Goal: Communication & Community: Ask a question

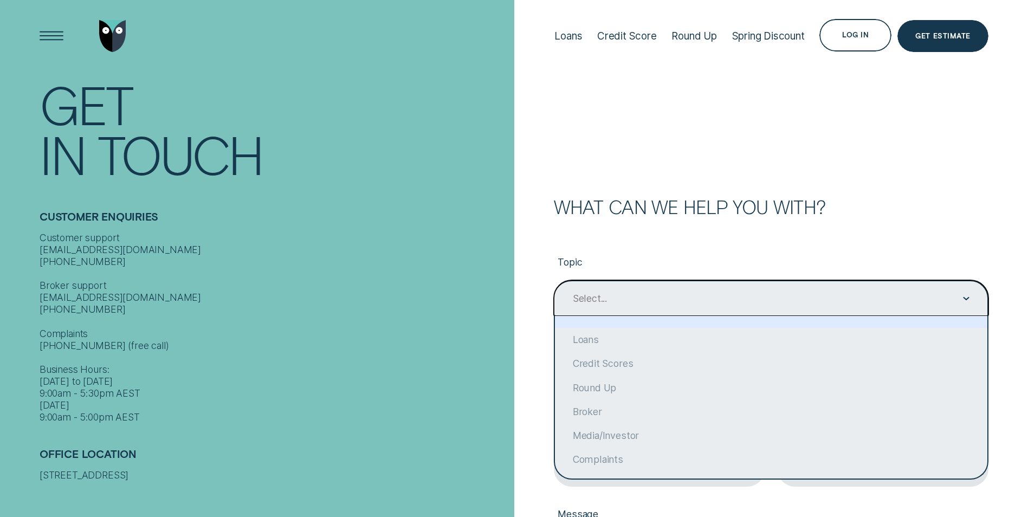
click at [966, 296] on div "Contact form" at bounding box center [966, 298] width 7 height 35
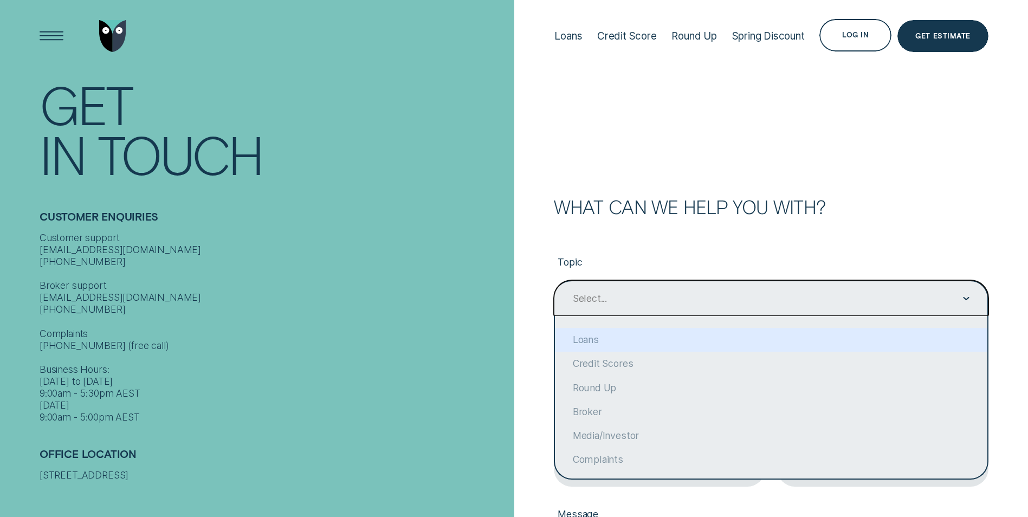
click at [665, 336] on div "Loans" at bounding box center [771, 340] width 432 height 24
type input "Loans"
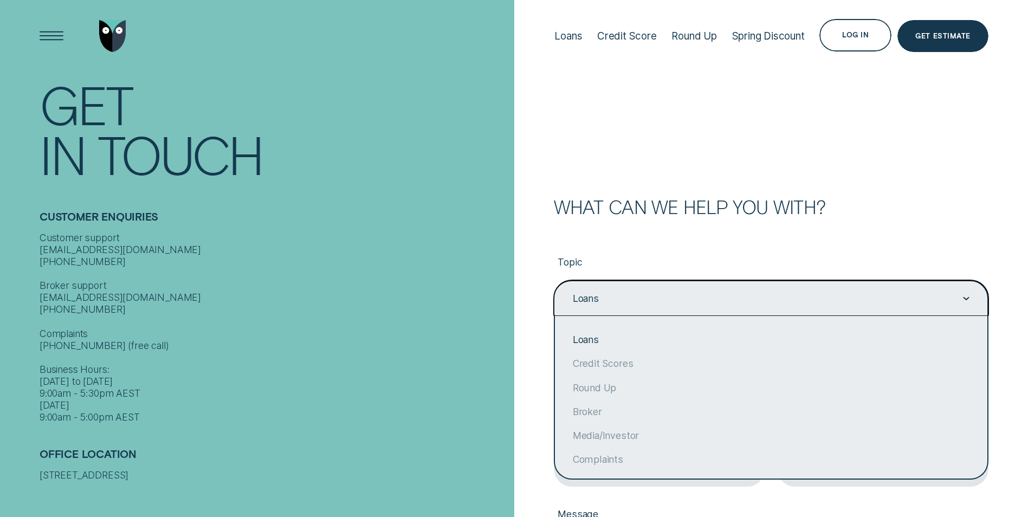
click at [967, 298] on icon "Contact form" at bounding box center [966, 298] width 7 height 3
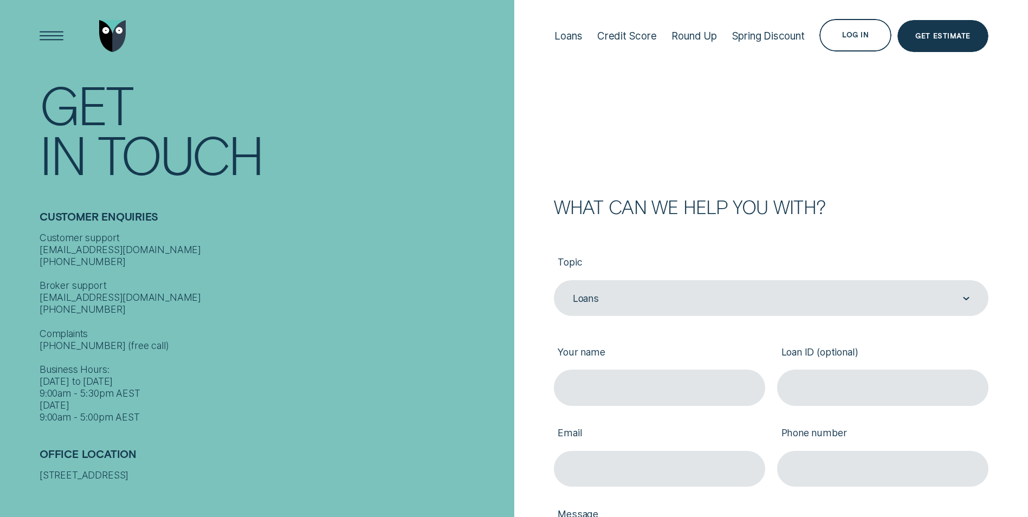
click at [891, 238] on div "Topic Loans Loans Your name Loan ID (optional) Email Phone number Message" at bounding box center [771, 456] width 435 height 481
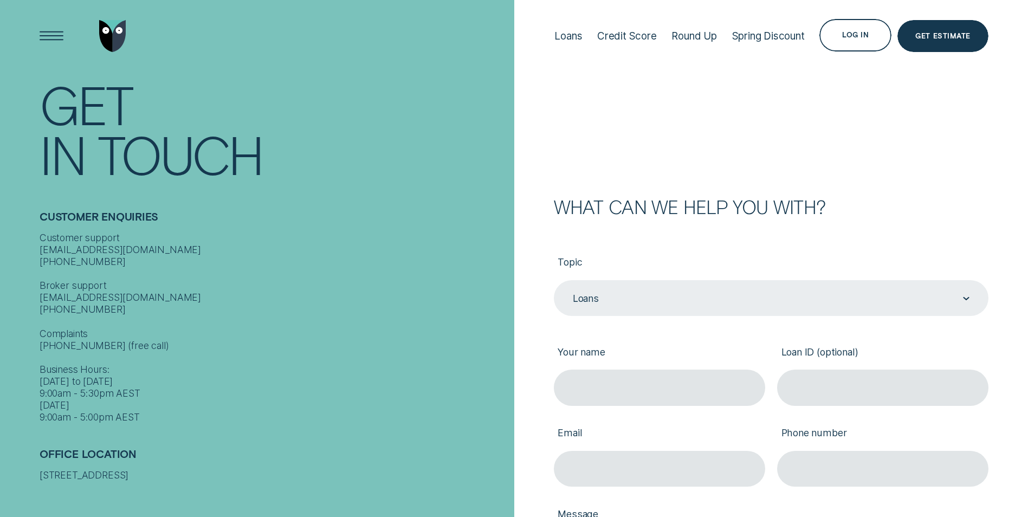
click at [965, 294] on div "Contact form" at bounding box center [966, 298] width 7 height 35
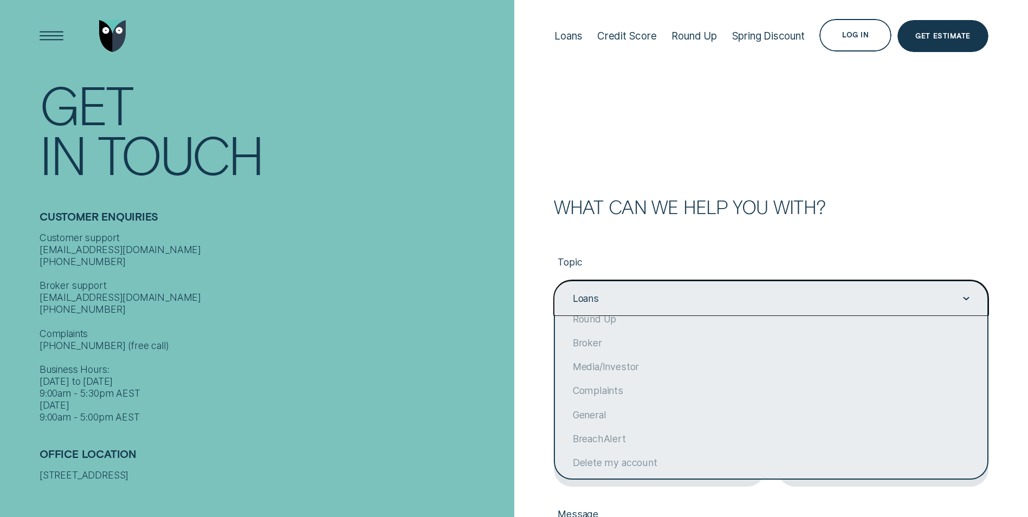
scroll to position [83, 0]
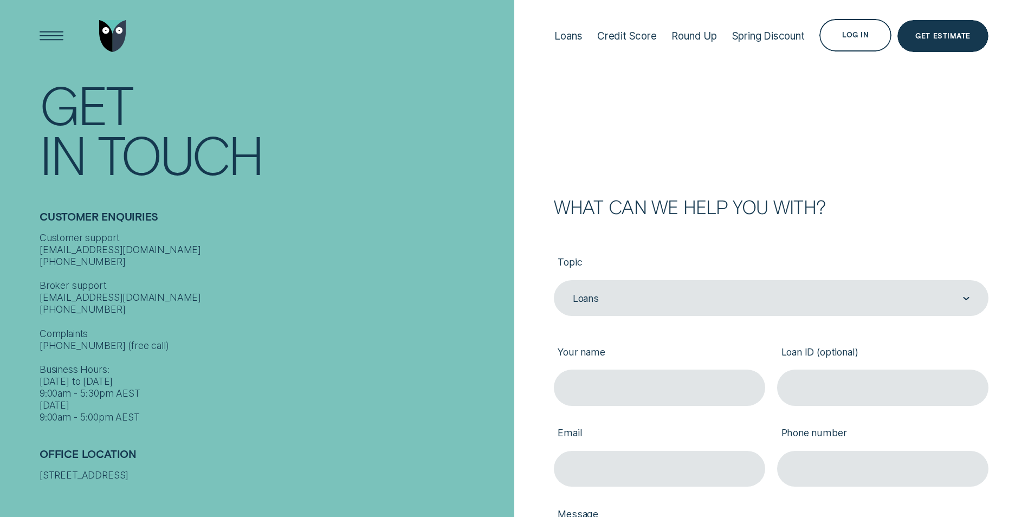
click at [922, 204] on div "What can we help you with?" at bounding box center [771, 207] width 435 height 18
click at [580, 390] on input "Your name" at bounding box center [659, 388] width 211 height 36
type input "[PERSON_NAME] [PERSON_NAME]"
type input "[PERSON_NAME][EMAIL_ADDRESS][DOMAIN_NAME]"
type input "6143995191"
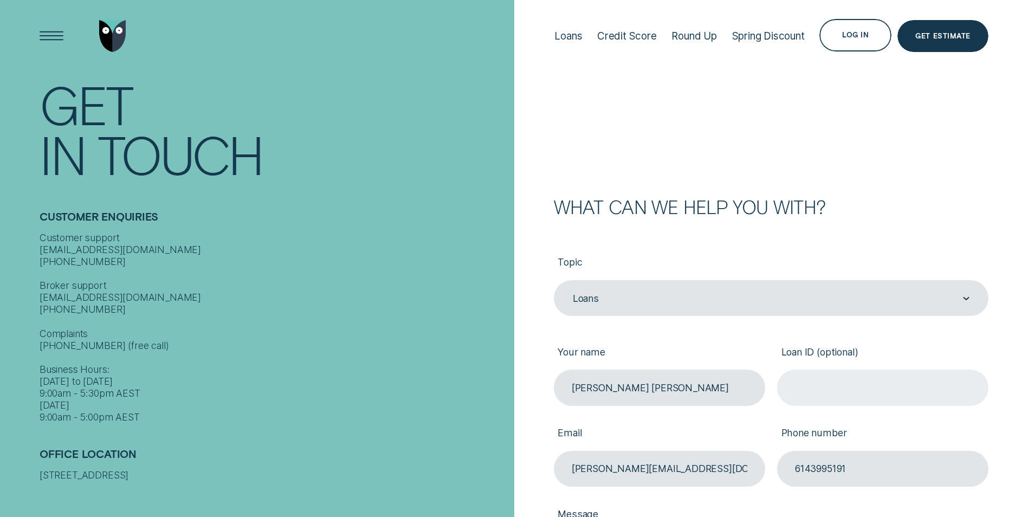
click at [804, 384] on input "Loan ID (optional)" at bounding box center [882, 388] width 211 height 36
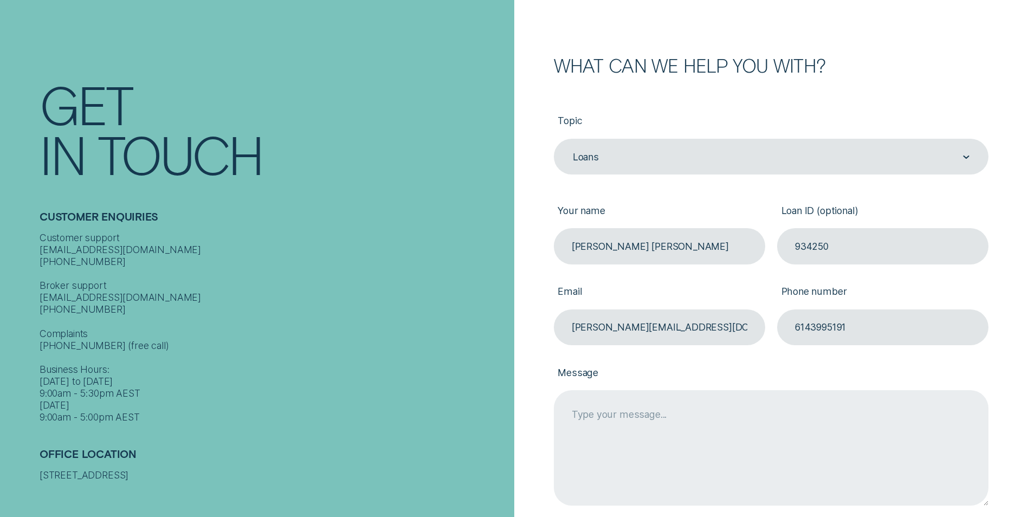
scroll to position [217, 0]
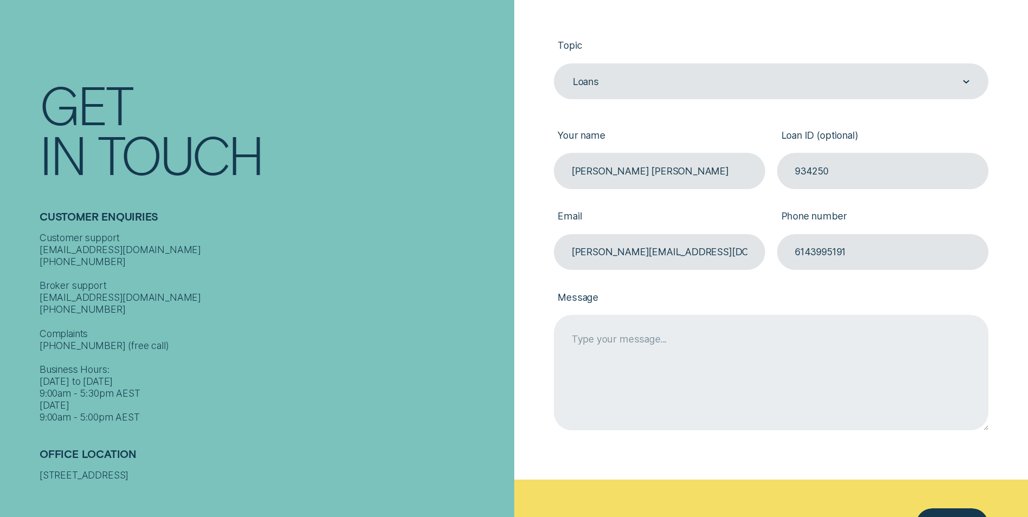
type input "934250"
click at [578, 338] on textarea "Message" at bounding box center [771, 372] width 435 height 115
click at [881, 337] on textarea "I'm having problems with the online application could someone help" at bounding box center [771, 372] width 435 height 115
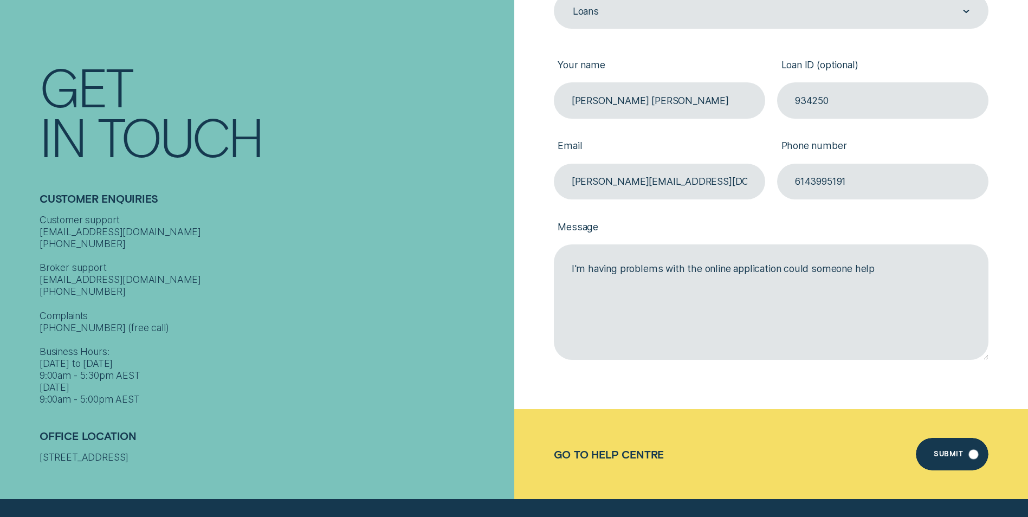
scroll to position [488, 0]
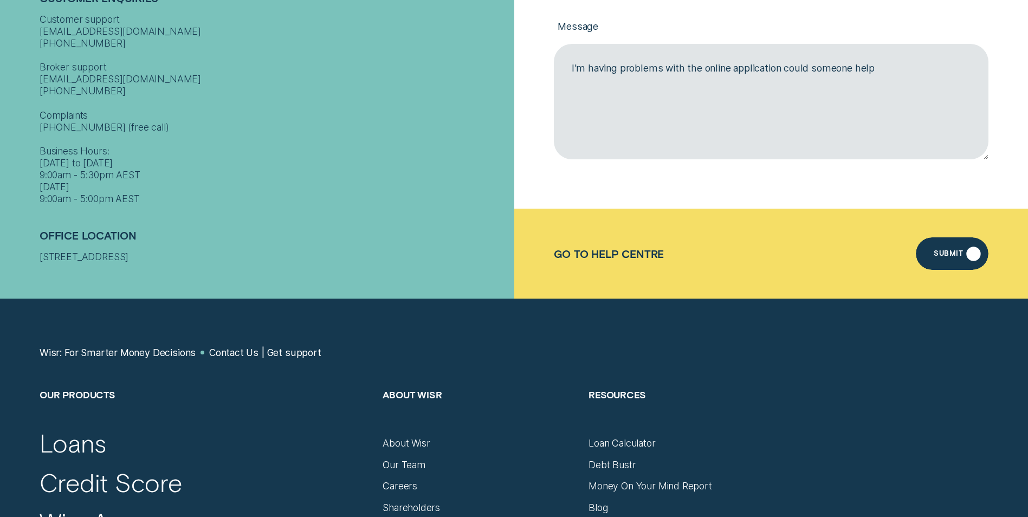
type textarea "I'm having problems with the online application could someone help"
click at [936, 248] on div "Submit" at bounding box center [952, 253] width 73 height 33
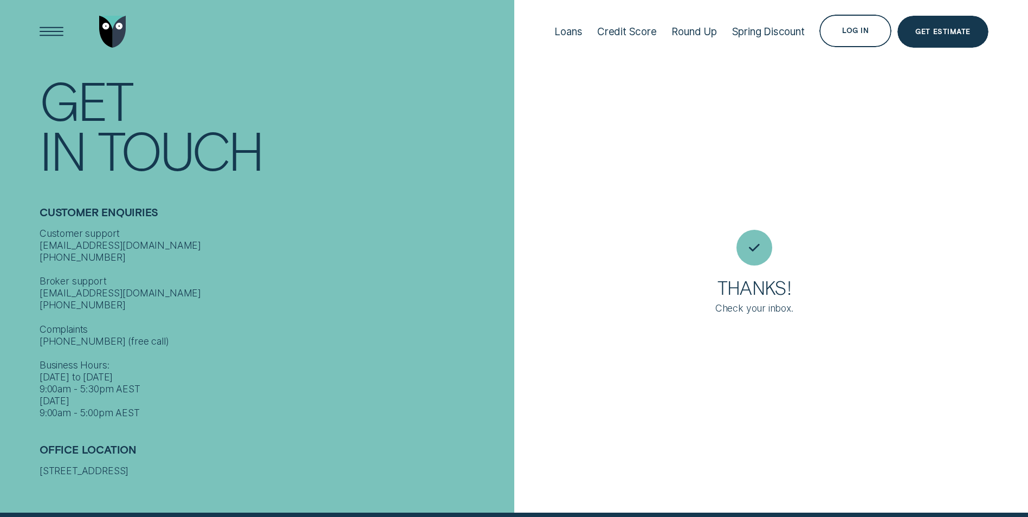
scroll to position [0, 0]
